Goal: Task Accomplishment & Management: Manage account settings

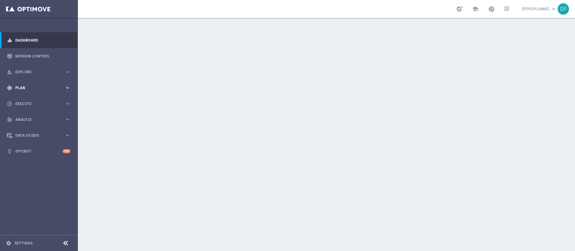
click at [12, 87] on icon "gps_fixed" at bounding box center [9, 87] width 5 height 5
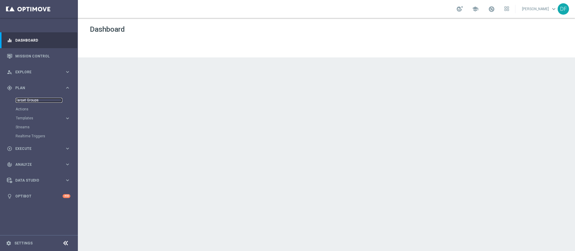
click at [33, 99] on link "Target Groups" at bounding box center [39, 100] width 47 height 5
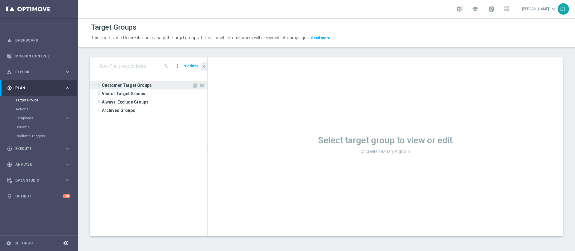
click at [130, 84] on span "Customer Target Groups" at bounding box center [147, 85] width 90 height 8
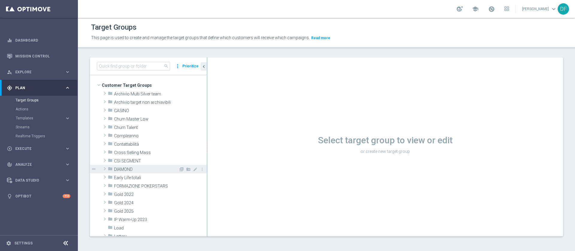
click at [126, 169] on span "DIAMOND" at bounding box center [146, 169] width 64 height 5
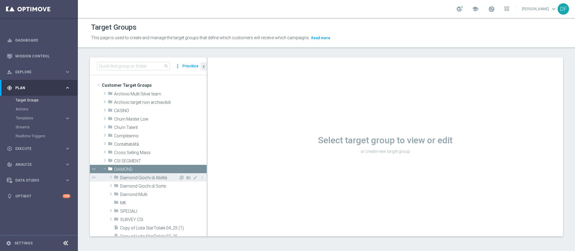
click at [134, 179] on span "Diamond Giochi di Abilità" at bounding box center [149, 177] width 58 height 5
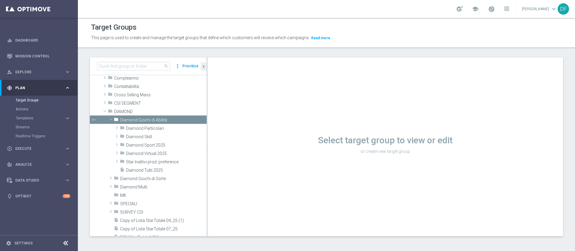
scroll to position [72, 0]
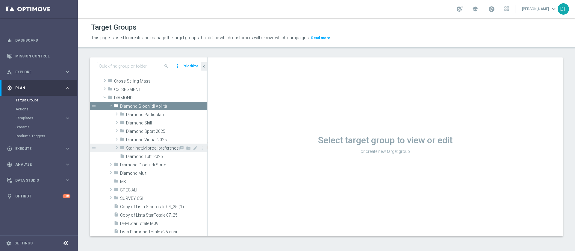
click at [150, 148] on span "Star Inattivi prod. preference" at bounding box center [152, 148] width 52 height 5
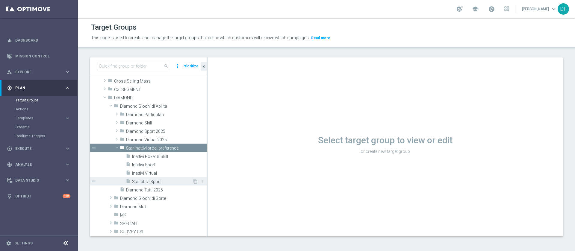
click at [156, 182] on span "Star attivi Sport" at bounding box center [162, 181] width 60 height 5
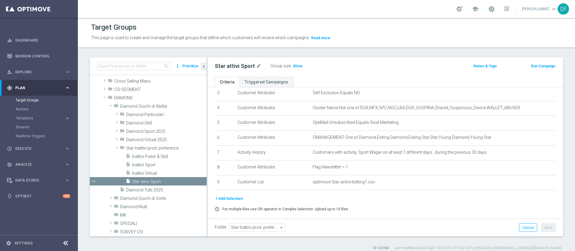
scroll to position [51, 0]
click at [297, 66] on span "Show" at bounding box center [298, 66] width 10 height 4
click at [151, 113] on span "Diamond Particolari" at bounding box center [152, 114] width 52 height 5
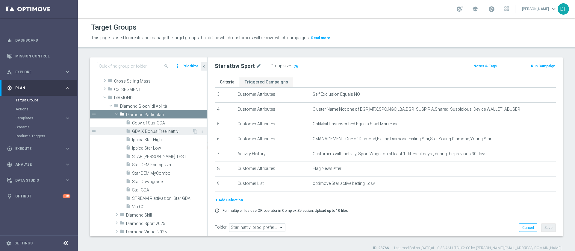
click at [158, 132] on span "GDA X Bonus Free inattivi" at bounding box center [162, 131] width 60 height 5
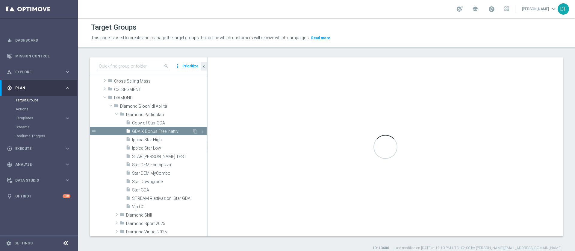
checkbox input "true"
type input "Diamond Particolari"
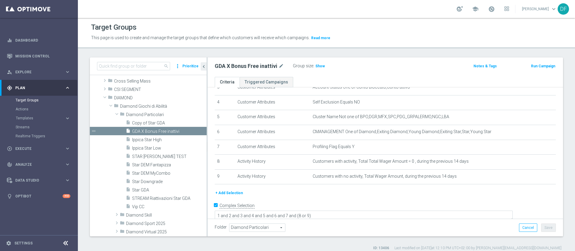
scroll to position [60, 0]
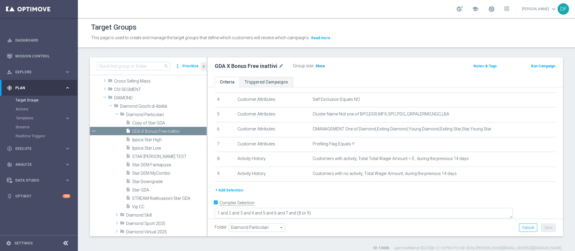
click at [316, 67] on span "Show" at bounding box center [320, 66] width 10 height 4
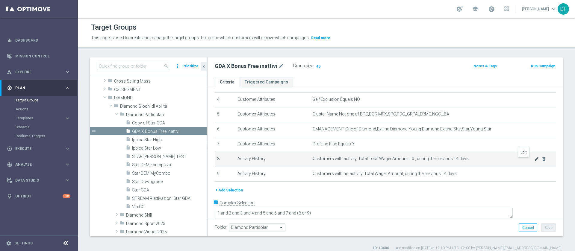
click at [534, 161] on icon "mode_edit" at bounding box center [536, 159] width 5 height 5
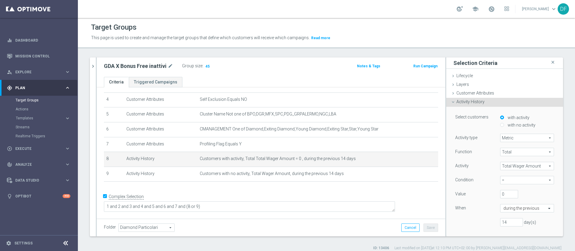
scroll to position [54, 0]
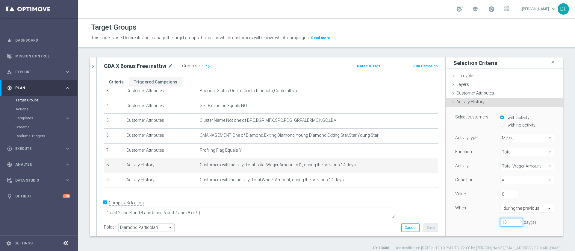
click at [508, 223] on input "13" at bounding box center [511, 222] width 23 height 8
type input "12"
click at [508, 223] on input "12" at bounding box center [511, 222] width 23 height 8
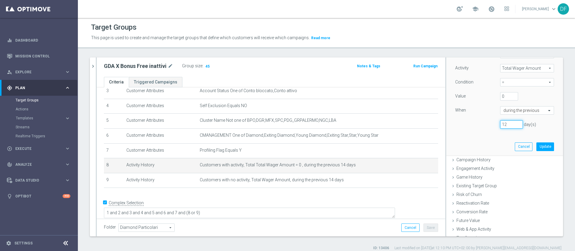
scroll to position [95, 0]
click at [536, 149] on button "Update" at bounding box center [545, 149] width 18 height 8
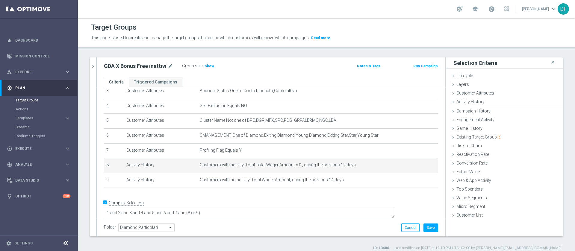
scroll to position [0, 0]
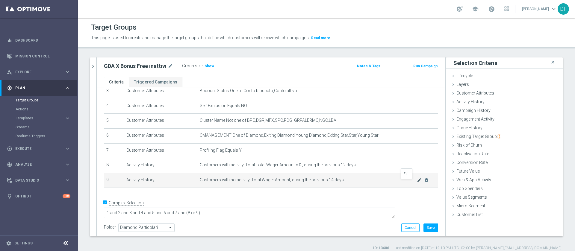
click at [417, 182] on icon "mode_edit" at bounding box center [419, 180] width 5 height 5
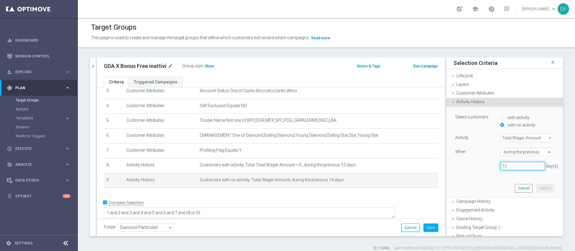
click at [527, 168] on input "13" at bounding box center [522, 166] width 45 height 8
type input "12"
click at [527, 168] on input "12" at bounding box center [522, 166] width 45 height 8
click at [536, 187] on button "Update" at bounding box center [545, 188] width 18 height 8
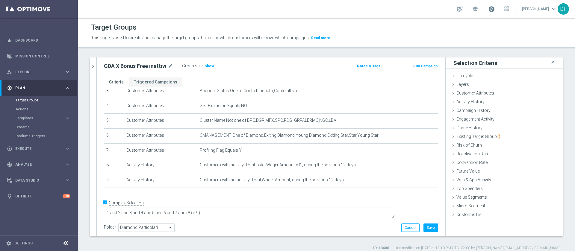
click at [492, 10] on span at bounding box center [491, 9] width 7 height 7
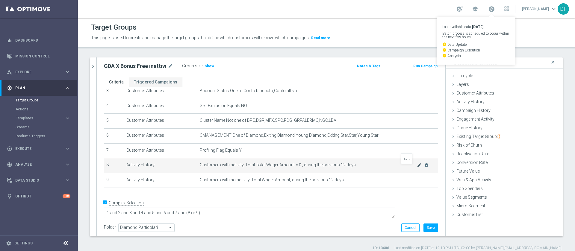
click at [417, 167] on icon "mode_edit" at bounding box center [419, 165] width 5 height 5
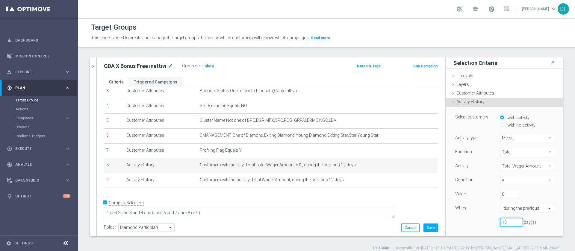
click at [508, 222] on input "13" at bounding box center [511, 222] width 23 height 8
click at [508, 224] on input "12" at bounding box center [511, 222] width 23 height 8
type input "11"
click at [508, 224] on input "11" at bounding box center [511, 222] width 23 height 8
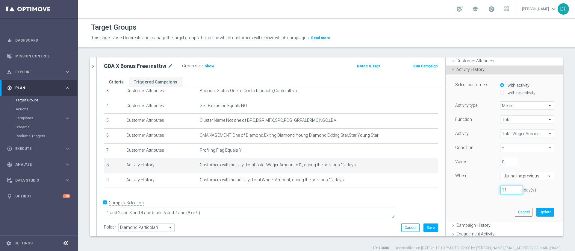
scroll to position [39, 0]
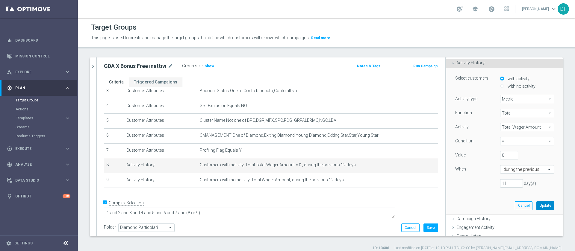
click at [536, 204] on button "Update" at bounding box center [545, 205] width 18 height 8
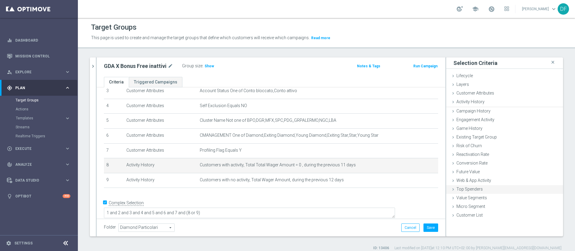
scroll to position [0, 0]
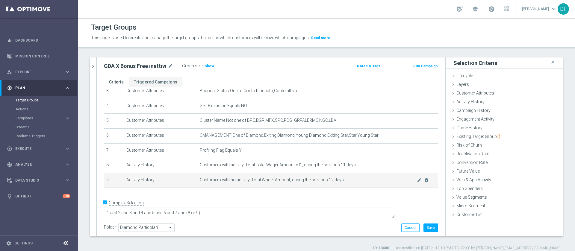
click at [391, 187] on td "Customers with no activity, Total Wager Amount, during the previous 12 days mod…" at bounding box center [317, 180] width 241 height 15
click at [417, 181] on icon "mode_edit" at bounding box center [419, 180] width 5 height 5
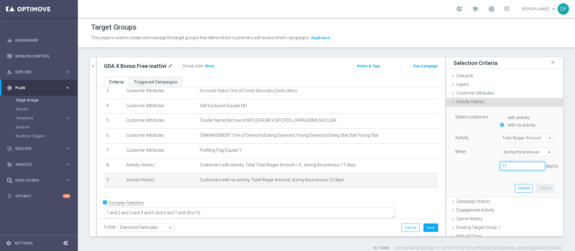
type input "11"
click at [528, 168] on input "11" at bounding box center [522, 166] width 45 height 8
click at [536, 188] on button "Update" at bounding box center [545, 188] width 18 height 8
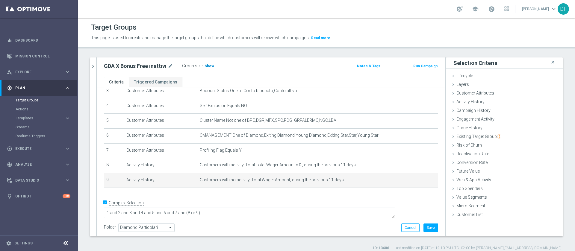
click at [209, 68] on span "Show" at bounding box center [209, 66] width 10 height 4
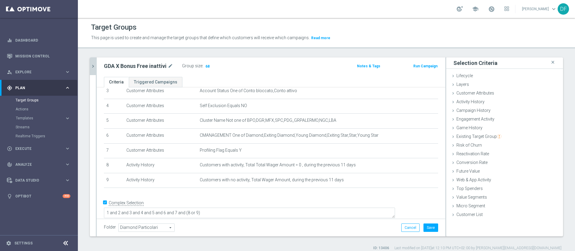
click at [92, 67] on icon "chevron_right" at bounding box center [93, 66] width 6 height 6
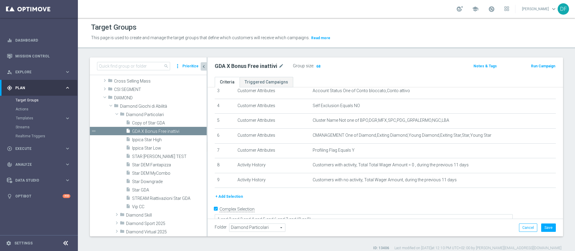
scroll to position [60, 0]
